Goal: Task Accomplishment & Management: Manage account settings

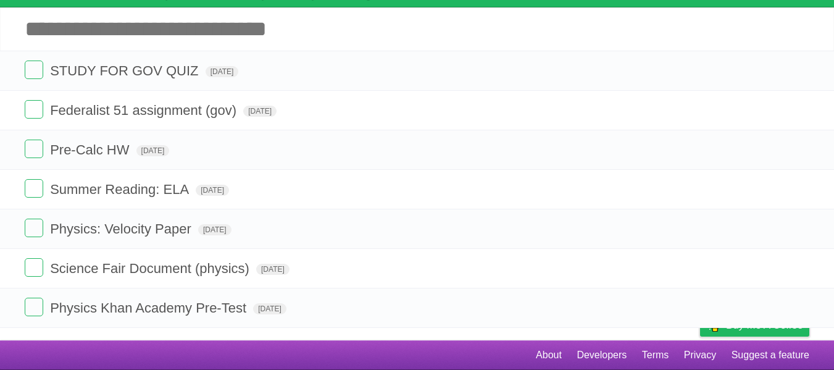
scroll to position [75, 0]
drag, startPoint x: 0, startPoint y: 0, endPoint x: 517, endPoint y: 217, distance: 561.3
click at [517, 217] on li "Physics: Velocity Paper [DATE] White Red Blue Green Purple Orange" at bounding box center [417, 229] width 834 height 40
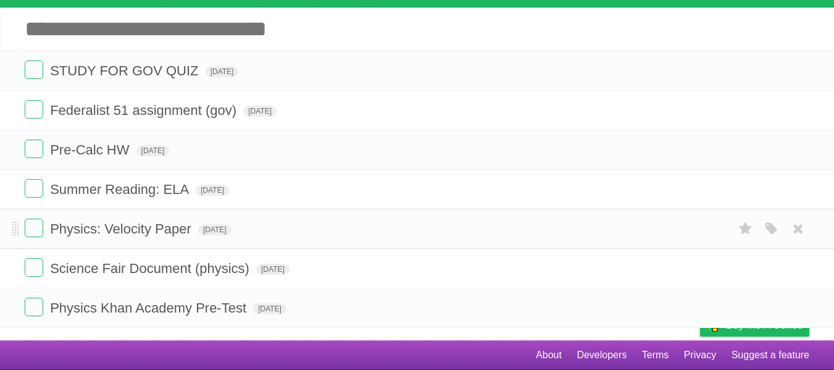
click at [517, 217] on li "Physics: Velocity Paper [DATE] White Red Blue Green Purple Orange" at bounding box center [417, 229] width 834 height 40
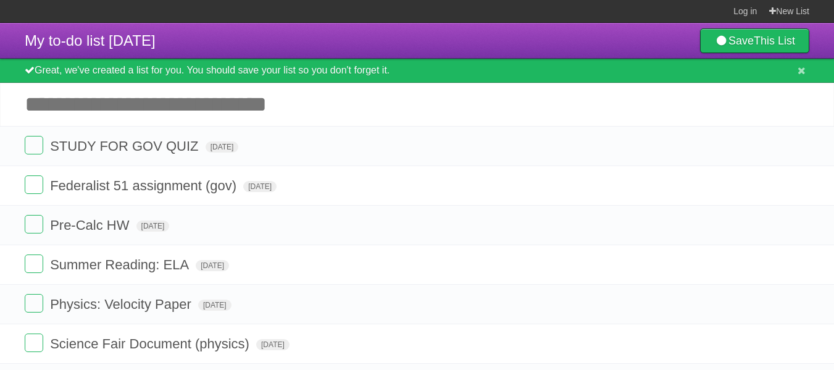
click at [275, 103] on input "Add another task" at bounding box center [417, 104] width 834 height 43
click at [1, 150] on li "STUDY FOR GOV QUIZ [DATE] White Red Blue Green Purple Orange" at bounding box center [417, 146] width 834 height 40
click at [27, 63] on div "Great, we've created a list for you. You should save your list so you don't for…" at bounding box center [417, 71] width 834 height 24
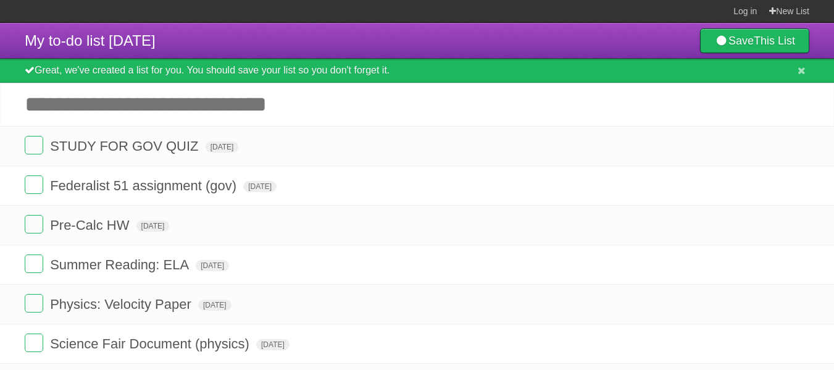
click at [27, 63] on div "Great, we've created a list for you. You should save your list so you don't for…" at bounding box center [417, 71] width 834 height 24
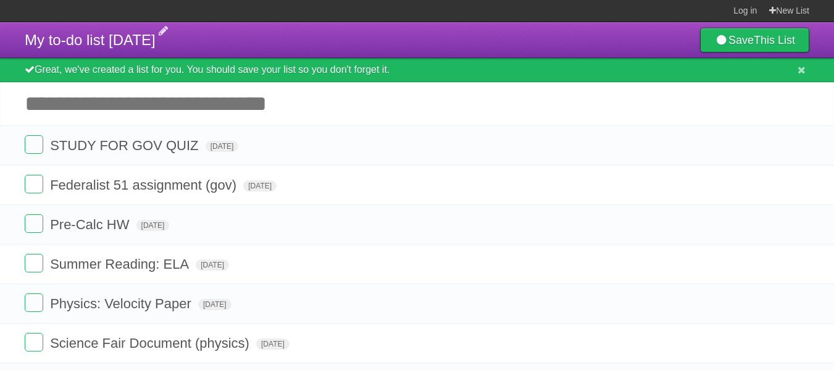
click at [156, 39] on span "My to-do list [DATE]" at bounding box center [90, 39] width 131 height 17
click at [7, 64] on div "Great, we've created a list for you. You should save your list so you don't for…" at bounding box center [417, 70] width 834 height 24
